Goal: Navigation & Orientation: Find specific page/section

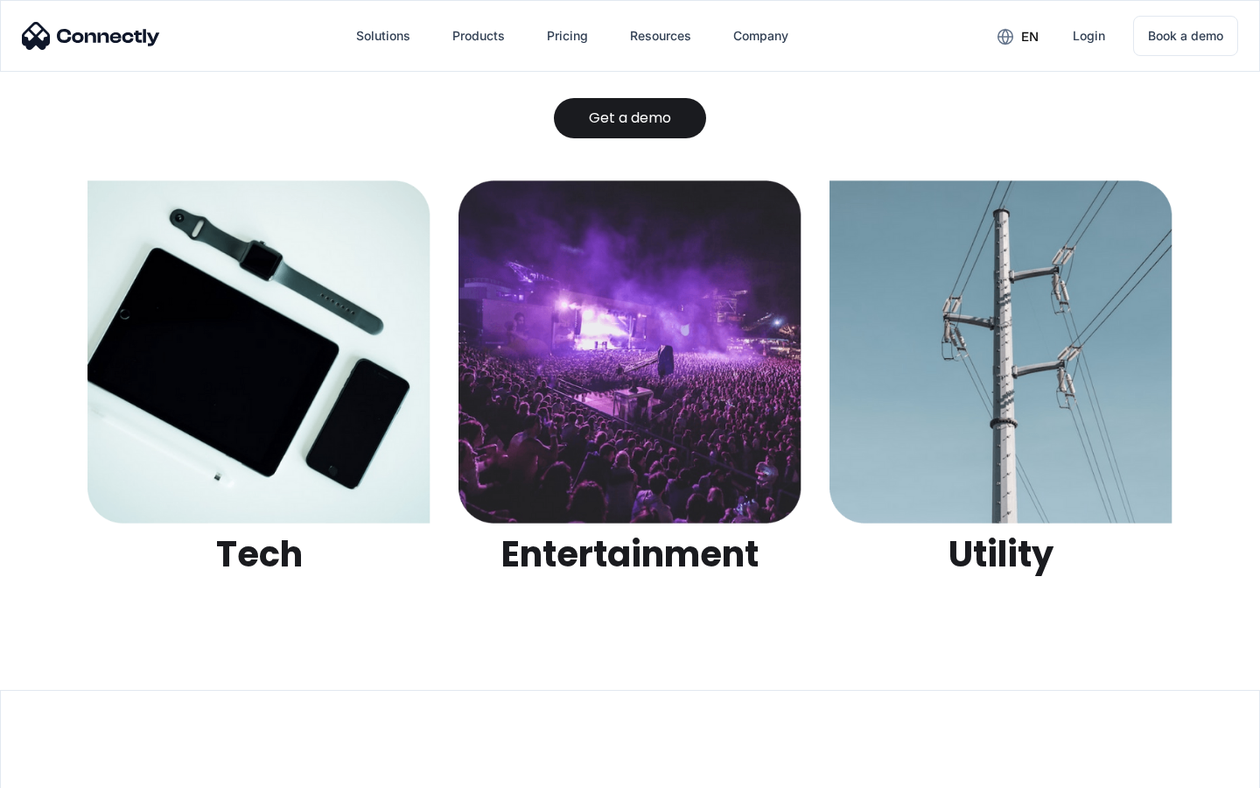
scroll to position [5522, 0]
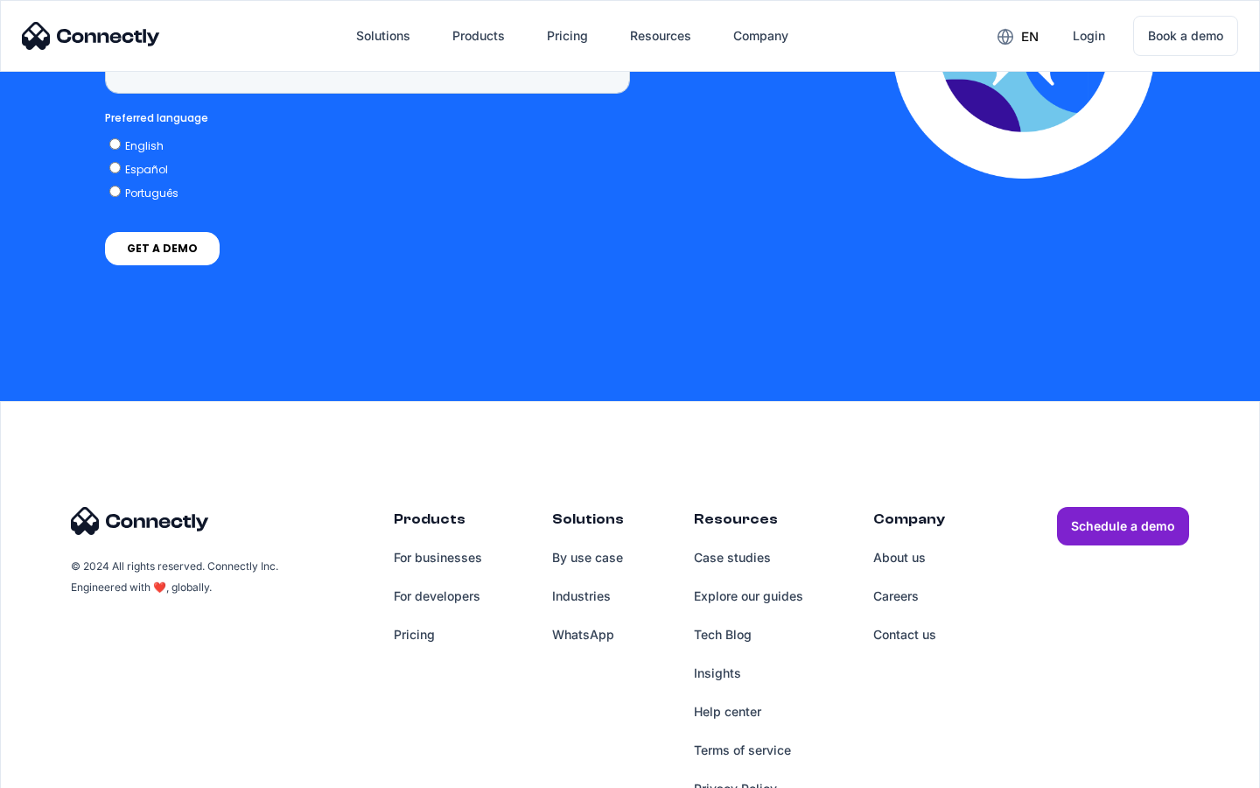
scroll to position [5105, 0]
